Goal: Task Accomplishment & Management: Manage account settings

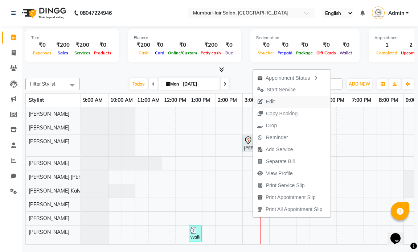
click at [279, 99] on span "Edit" at bounding box center [266, 102] width 26 height 12
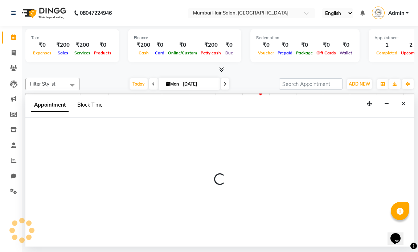
select select "66012"
select select "900"
select select "tentative"
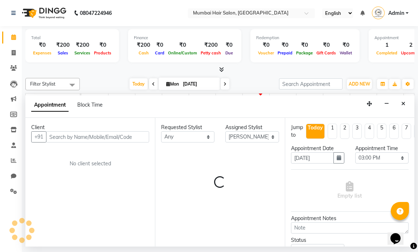
select select "3758"
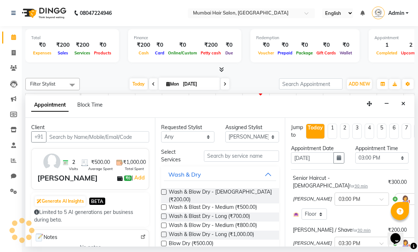
scroll to position [0, 43]
click at [385, 159] on select "Select 10:00 AM 10:15 AM 10:30 AM 10:45 AM 11:00 AM 11:15 AM 11:30 AM 11:45 AM …" at bounding box center [381, 157] width 53 height 11
select select "960"
click at [355, 152] on select "Select 10:00 AM 10:15 AM 10:30 AM 10:45 AM 11:00 AM 11:15 AM 11:30 AM 11:45 AM …" at bounding box center [381, 157] width 53 height 11
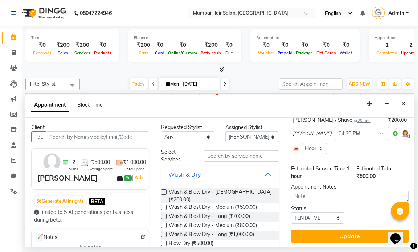
scroll to position [112, 0]
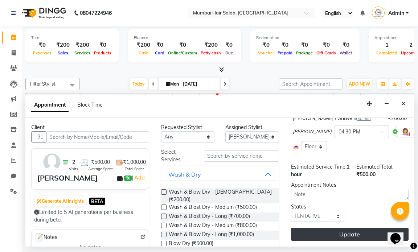
click at [362, 232] on button "Update" at bounding box center [350, 234] width 118 height 13
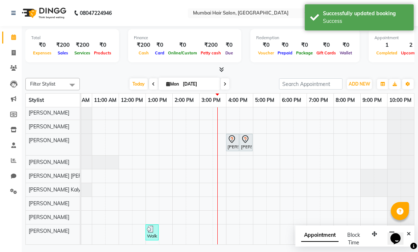
scroll to position [0, 0]
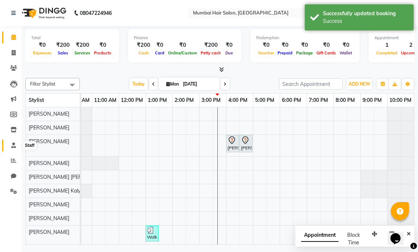
click at [12, 147] on icon at bounding box center [13, 145] width 5 height 5
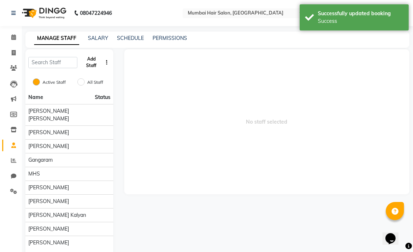
click at [87, 59] on button "Add Staff" at bounding box center [91, 62] width 22 height 19
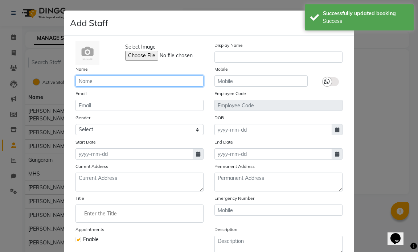
click at [112, 85] on input "text" at bounding box center [139, 80] width 128 height 11
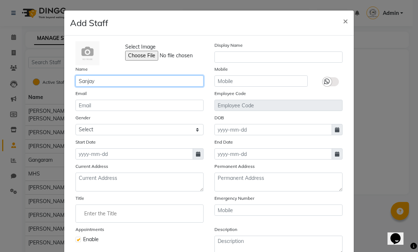
click at [117, 85] on input "Sanjay" at bounding box center [139, 80] width 128 height 11
type input "[PERSON_NAME]"
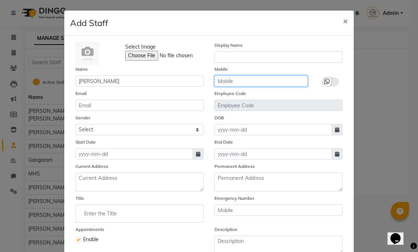
click at [238, 80] on input "text" at bounding box center [260, 80] width 93 height 11
paste input "98346 33706"
click at [235, 86] on input "98346 33706" at bounding box center [260, 80] width 93 height 11
type input "9834633706"
click at [196, 152] on icon at bounding box center [198, 154] width 4 height 5
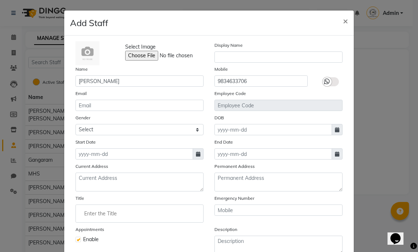
select select "9"
select select "2025"
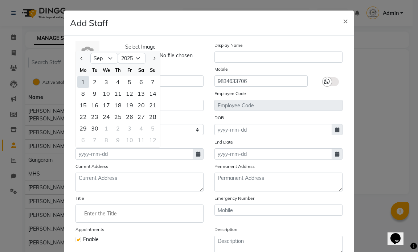
click at [79, 80] on div "1" at bounding box center [83, 82] width 12 height 12
type input "[DATE]"
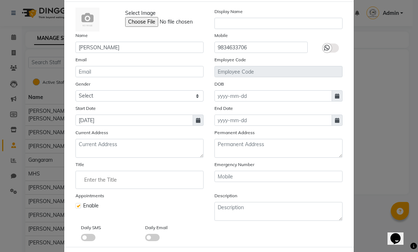
scroll to position [68, 0]
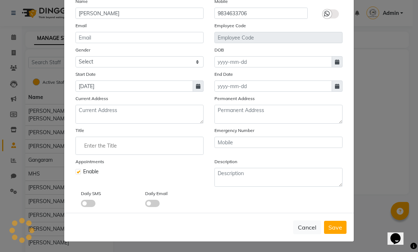
click at [329, 228] on span "Save" at bounding box center [335, 227] width 14 height 7
checkbox input "false"
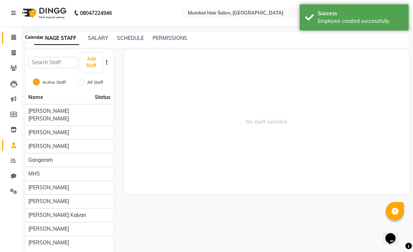
click at [12, 34] on span at bounding box center [13, 37] width 13 height 8
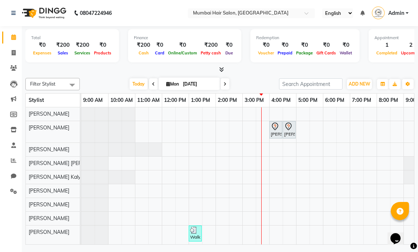
scroll to position [20, 0]
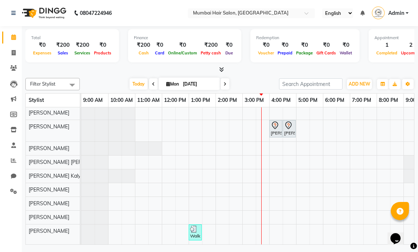
click at [243, 216] on div "[PERSON_NAME], TK01, 04:00 PM-04:30 PM, Senior Haircut - [DEMOGRAPHIC_DATA] [PE…" at bounding box center [269, 169] width 376 height 152
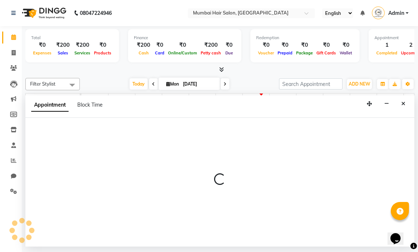
select select "900"
select select "tentative"
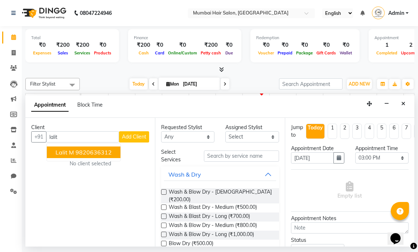
click at [95, 153] on ngb-highlight "9820636312" at bounding box center [93, 152] width 36 height 7
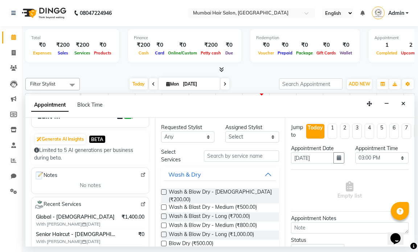
scroll to position [0, 0]
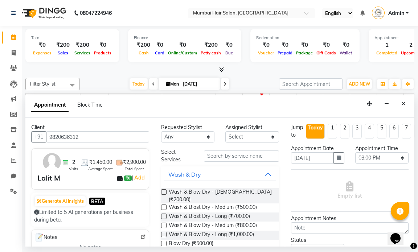
click at [86, 138] on input "9820636312" at bounding box center [97, 136] width 103 height 11
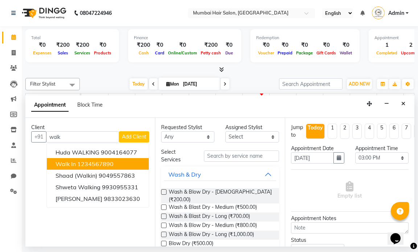
click at [87, 167] on ngb-highlight "1234567890" at bounding box center [95, 163] width 36 height 7
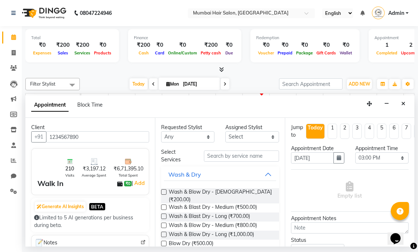
type input "1234567890"
click at [219, 159] on input "text" at bounding box center [241, 156] width 75 height 11
click at [241, 140] on select "Select [PERSON_NAME] [PERSON_NAME] [PERSON_NAME] [PERSON_NAME] Mohd [PERSON_NAM…" at bounding box center [251, 136] width 53 height 11
click at [250, 127] on div "Assigned Stylist" at bounding box center [251, 128] width 53 height 8
click at [251, 133] on select "Select [PERSON_NAME] [PERSON_NAME] [PERSON_NAME] [PERSON_NAME] Mohd [PERSON_NAM…" at bounding box center [251, 136] width 53 height 11
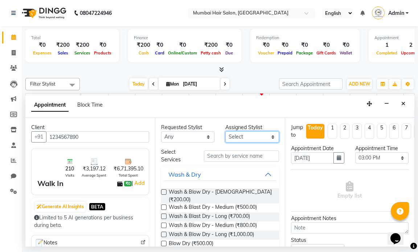
click at [251, 139] on select "Select [PERSON_NAME] [PERSON_NAME] [PERSON_NAME] [PERSON_NAME] Mohd [PERSON_NAM…" at bounding box center [251, 136] width 53 height 11
click at [254, 137] on select "Select [PERSON_NAME] [PERSON_NAME] [PERSON_NAME] [PERSON_NAME] Mohd [PERSON_NAM…" at bounding box center [251, 136] width 53 height 11
click at [405, 104] on icon "Close" at bounding box center [403, 103] width 4 height 5
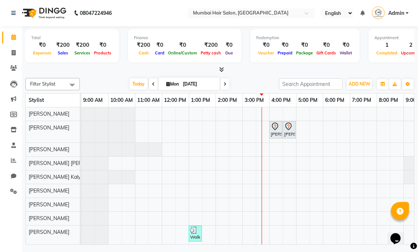
scroll to position [20, 0]
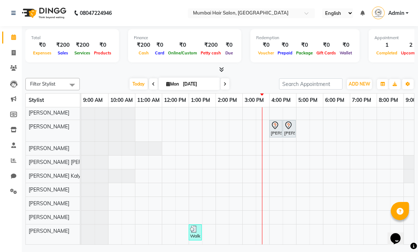
click at [246, 214] on div "[PERSON_NAME], TK01, 04:00 PM-04:30 PM, Senior Haircut - [DEMOGRAPHIC_DATA] [PE…" at bounding box center [269, 169] width 376 height 152
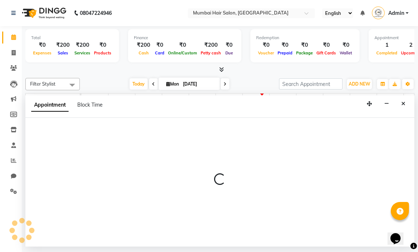
select select "tentative"
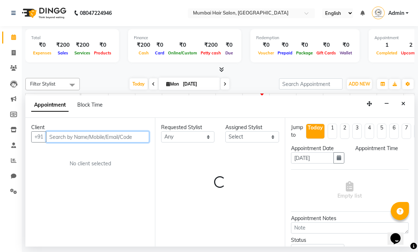
select select "900"
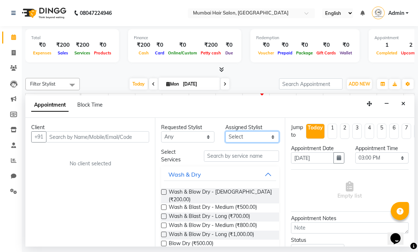
click at [240, 142] on select "Select [PERSON_NAME] [PERSON_NAME] [PERSON_NAME] [PERSON_NAME] Mohd [PERSON_NAM…" at bounding box center [251, 136] width 53 height 11
click at [407, 102] on button "Close" at bounding box center [403, 103] width 11 height 11
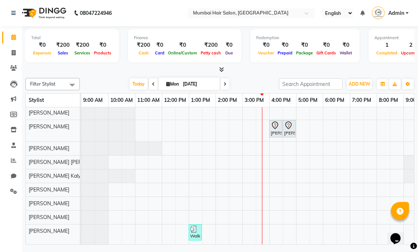
click at [247, 216] on div "[PERSON_NAME], TK01, 04:00 PM-04:30 PM, Senior Haircut - [DEMOGRAPHIC_DATA] [PE…" at bounding box center [269, 169] width 376 height 152
select select "tentative"
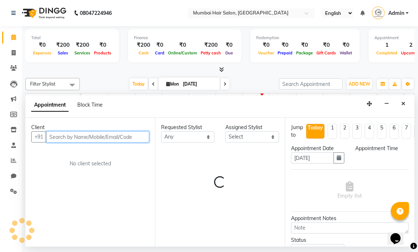
select select "900"
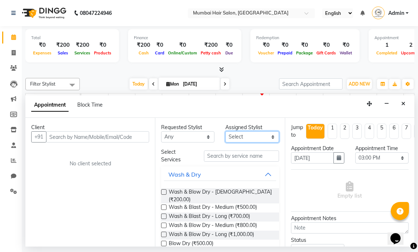
click at [230, 139] on select "Select [PERSON_NAME] [PERSON_NAME] [PERSON_NAME] [PERSON_NAME] Mohd [PERSON_NAM…" at bounding box center [251, 136] width 53 height 11
click at [248, 133] on select "Select [PERSON_NAME] [PERSON_NAME] [PERSON_NAME] [PERSON_NAME] Mohd [PERSON_NAM…" at bounding box center [251, 136] width 53 height 11
click at [405, 104] on icon "Close" at bounding box center [403, 103] width 4 height 5
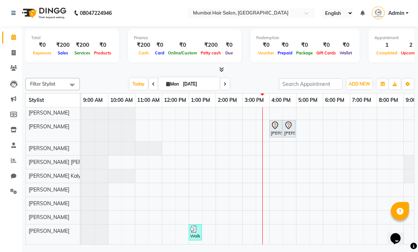
click at [245, 216] on div "[PERSON_NAME], TK01, 04:00 PM-04:30 PM, Senior Haircut - [DEMOGRAPHIC_DATA] [PE…" at bounding box center [269, 169] width 376 height 152
select select "tentative"
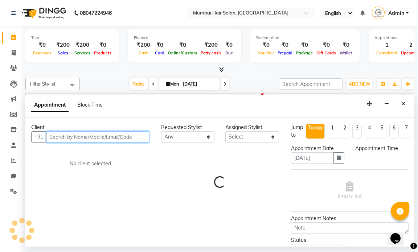
select select "900"
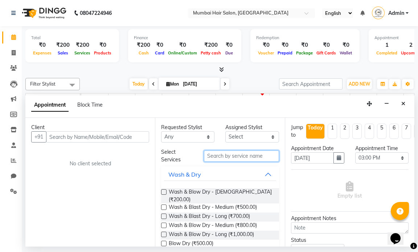
click at [224, 157] on input "text" at bounding box center [241, 156] width 75 height 11
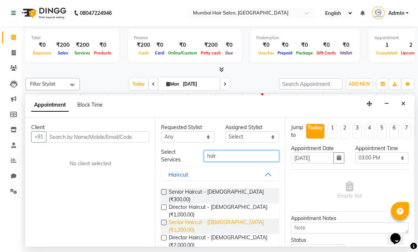
type input "hair"
click at [243, 219] on span "Senior Haircut - Female (₹1,200.00)" at bounding box center [221, 226] width 104 height 15
click at [231, 219] on span "Senior Haircut - Female (₹1,200.00)" at bounding box center [221, 226] width 104 height 15
checkbox input "false"
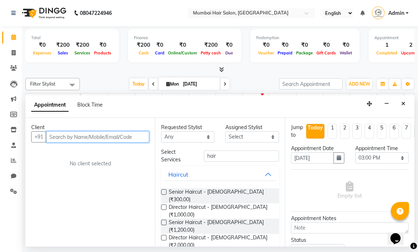
click at [72, 138] on input "text" at bounding box center [97, 136] width 103 height 11
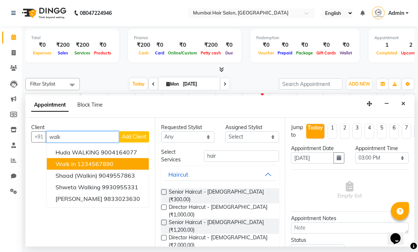
click at [74, 164] on span "Walk In" at bounding box center [66, 163] width 20 height 7
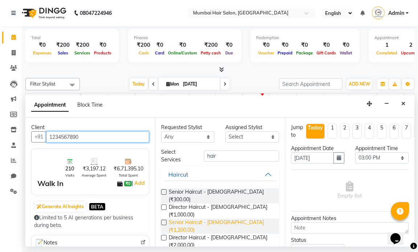
type input "1234567890"
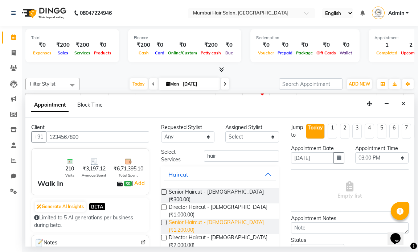
click at [232, 219] on span "Senior Haircut - Female (₹1,200.00)" at bounding box center [221, 226] width 104 height 15
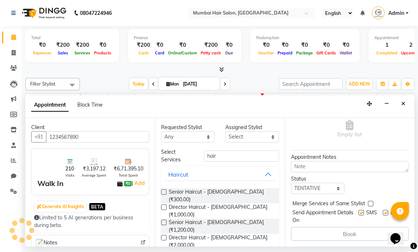
scroll to position [0, 0]
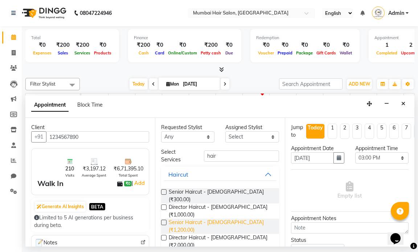
click at [229, 219] on span "Senior Haircut - Female (₹1,200.00)" at bounding box center [221, 226] width 104 height 15
click at [228, 219] on span "Senior Haircut - Female (₹1,200.00)" at bounding box center [221, 226] width 104 height 15
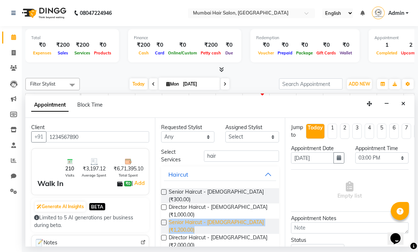
click at [228, 219] on span "Senior Haircut - Female (₹1,200.00)" at bounding box center [221, 226] width 104 height 15
checkbox input "false"
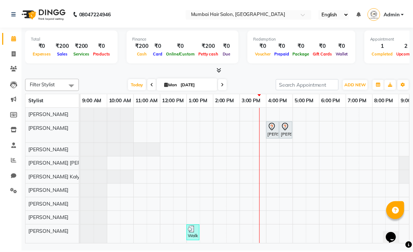
scroll to position [20, 0]
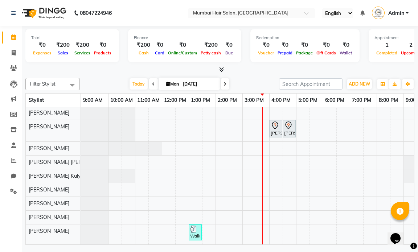
click at [245, 214] on div "[PERSON_NAME], TK01, 04:00 PM-04:30 PM, Senior Haircut - [DEMOGRAPHIC_DATA] [PE…" at bounding box center [269, 169] width 376 height 152
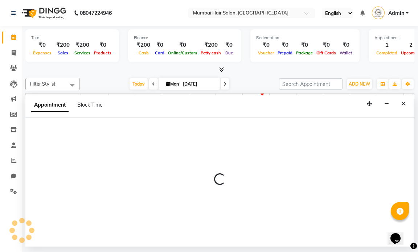
select select "900"
select select "tentative"
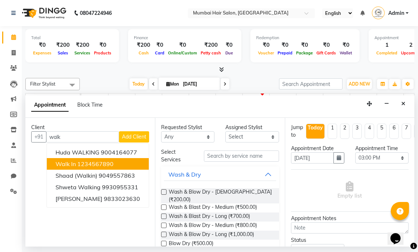
click at [109, 164] on ngb-highlight "1234567890" at bounding box center [95, 163] width 36 height 7
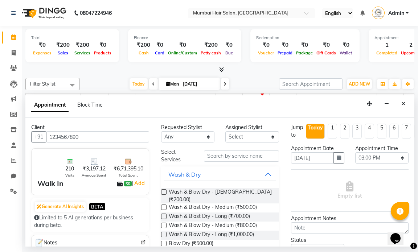
type input "1234567890"
click at [244, 140] on select "Select [PERSON_NAME] [PERSON_NAME] [PERSON_NAME] [PERSON_NAME] Mohd [PERSON_NAM…" at bounding box center [251, 136] width 53 height 11
drag, startPoint x: 403, startPoint y: 100, endPoint x: 397, endPoint y: 104, distance: 7.3
click at [403, 100] on button "Close" at bounding box center [403, 103] width 11 height 11
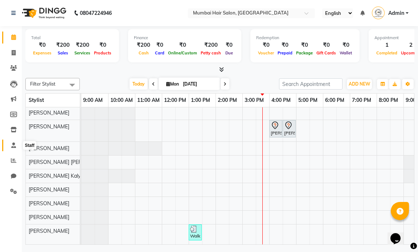
click at [16, 144] on icon at bounding box center [13, 145] width 5 height 5
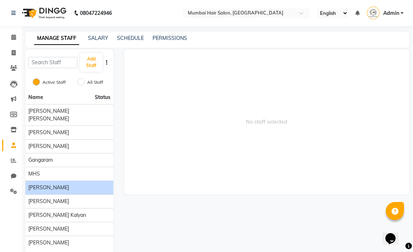
scroll to position [22, 0]
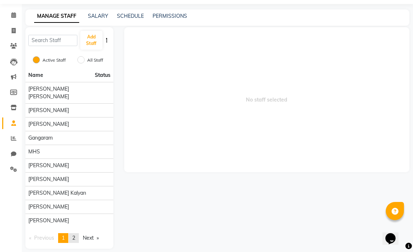
click at [78, 234] on link "page 2" at bounding box center [74, 238] width 10 height 10
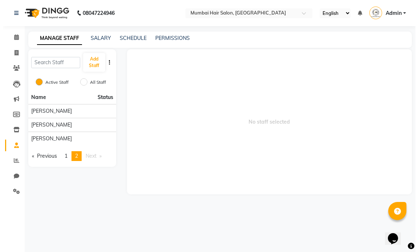
scroll to position [0, 0]
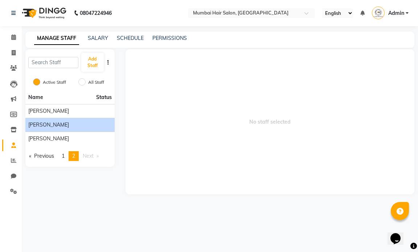
click at [57, 123] on span "[PERSON_NAME]" at bounding box center [48, 125] width 41 height 8
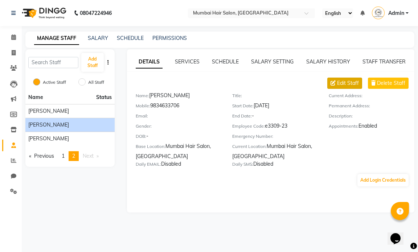
click at [355, 85] on span "Edit Staff" at bounding box center [348, 83] width 22 height 8
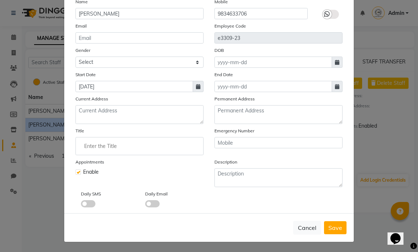
scroll to position [68, 0]
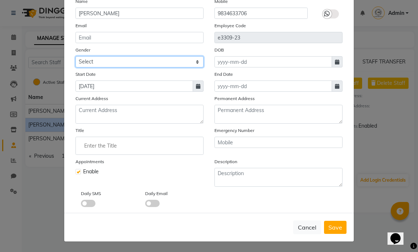
click at [174, 62] on select "Select Male Female Other Prefer Not To Say" at bounding box center [139, 61] width 128 height 11
select select "male"
click at [75, 56] on select "Select Male Female Other Prefer Not To Say" at bounding box center [139, 61] width 128 height 11
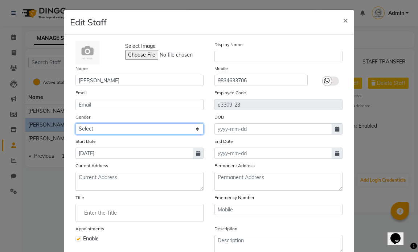
scroll to position [0, 0]
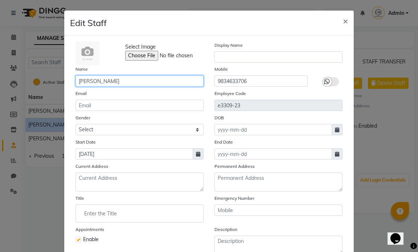
drag, startPoint x: 133, startPoint y: 84, endPoint x: 66, endPoint y: 84, distance: 66.8
click at [66, 84] on div "Select Image Display Name Name Sanjay Thakur Mobile 9834633706 Email Employee C…" at bounding box center [209, 158] width 290 height 245
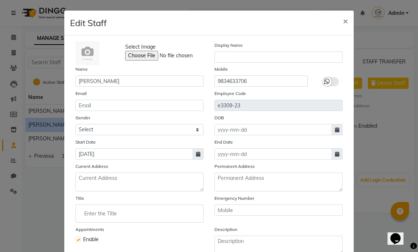
click at [112, 88] on div "Select Image Display Name Name Sanjay Thakur Mobile 9834633706 Email Employee C…" at bounding box center [209, 158] width 278 height 234
click at [245, 59] on input "text" at bounding box center [278, 57] width 128 height 11
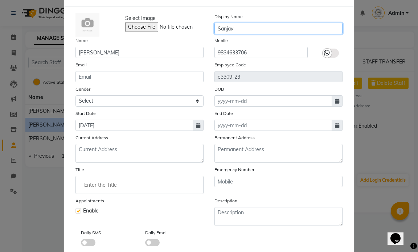
scroll to position [68, 0]
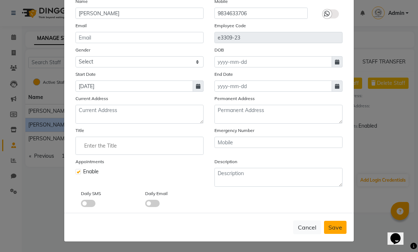
type input "Sanjay"
click at [330, 229] on span "Save" at bounding box center [335, 227] width 14 height 7
select select
checkbox input "false"
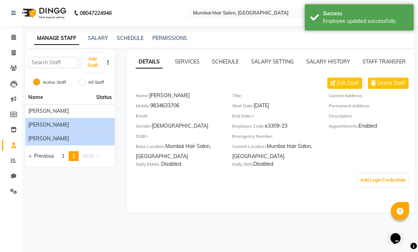
click at [40, 138] on span "[PERSON_NAME]" at bounding box center [48, 139] width 41 height 8
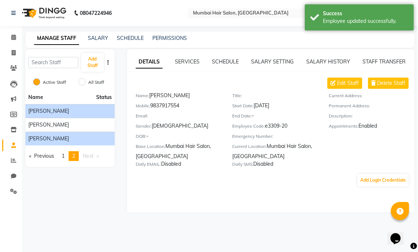
click at [40, 113] on span "[PERSON_NAME]" at bounding box center [48, 111] width 41 height 8
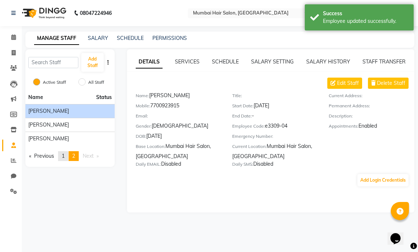
click at [63, 156] on span "1" at bounding box center [63, 156] width 3 height 7
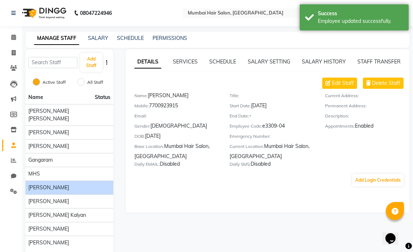
click at [50, 184] on span "[PERSON_NAME]" at bounding box center [48, 188] width 41 height 8
click at [348, 83] on span "Edit Staff" at bounding box center [343, 83] width 22 height 8
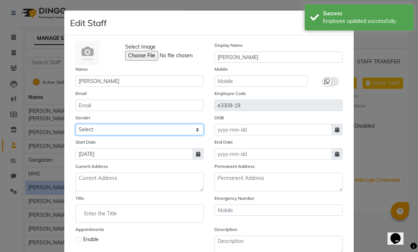
click at [117, 134] on select "Select Male Female Other Prefer Not To Say" at bounding box center [139, 129] width 128 height 11
select select "male"
click at [75, 124] on select "Select Male Female Other Prefer Not To Say" at bounding box center [139, 129] width 128 height 11
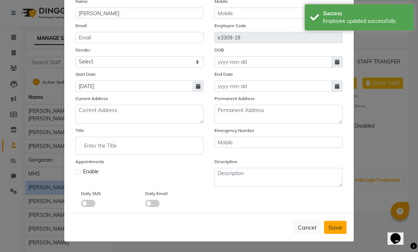
click at [331, 232] on button "Save" at bounding box center [335, 227] width 22 height 13
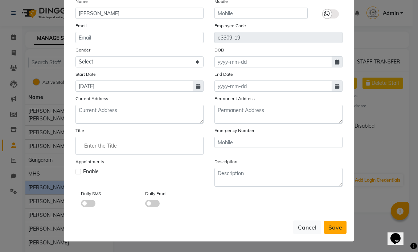
select select
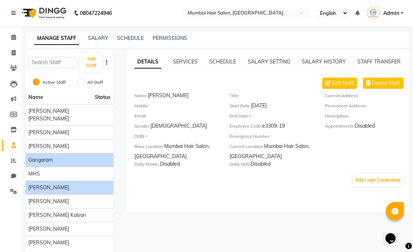
click at [63, 156] on div "Gangaram" at bounding box center [69, 160] width 82 height 8
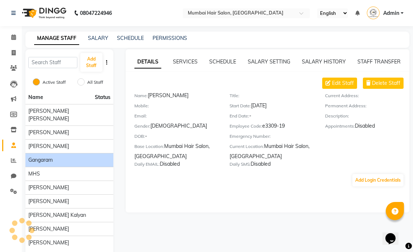
click at [63, 156] on div "Gangaram" at bounding box center [69, 160] width 82 height 8
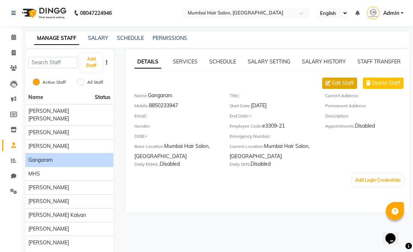
click at [335, 85] on span "Edit Staff" at bounding box center [343, 83] width 22 height 8
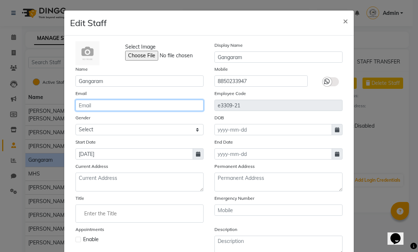
click at [94, 109] on input "email" at bounding box center [139, 105] width 128 height 11
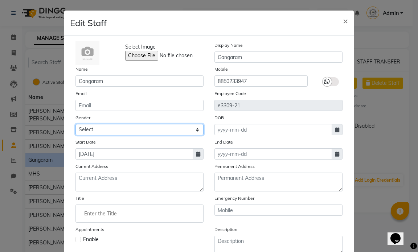
click at [101, 134] on select "Select Male Female Other Prefer Not To Say" at bounding box center [139, 129] width 128 height 11
select select "male"
click at [75, 124] on select "Select Male Female Other Prefer Not To Say" at bounding box center [139, 129] width 128 height 11
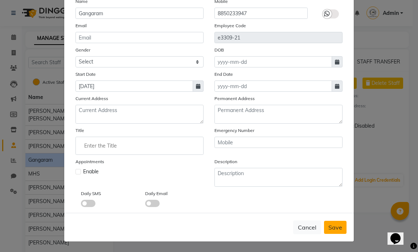
click at [336, 225] on span "Save" at bounding box center [335, 227] width 14 height 7
select select
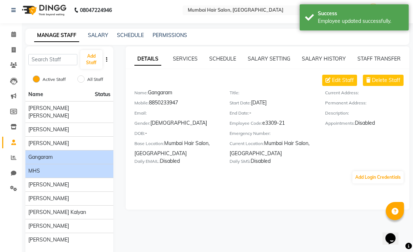
scroll to position [22, 0]
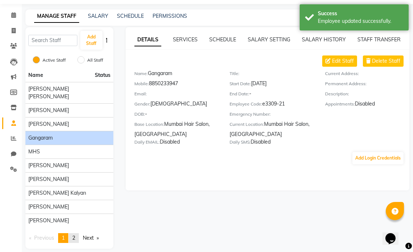
click at [74, 235] on span "2" at bounding box center [73, 238] width 3 height 7
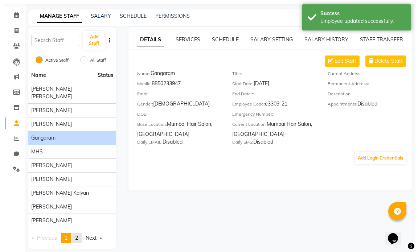
scroll to position [0, 0]
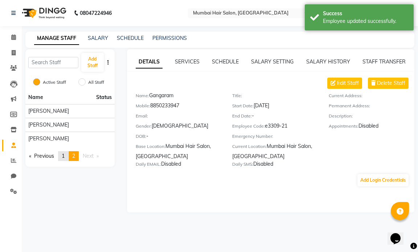
click at [68, 156] on link "page 1" at bounding box center [63, 156] width 10 height 10
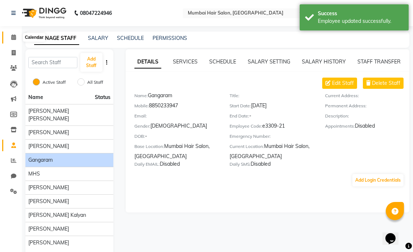
click at [10, 36] on span at bounding box center [13, 37] width 13 height 8
